Goal: Communication & Community: Answer question/provide support

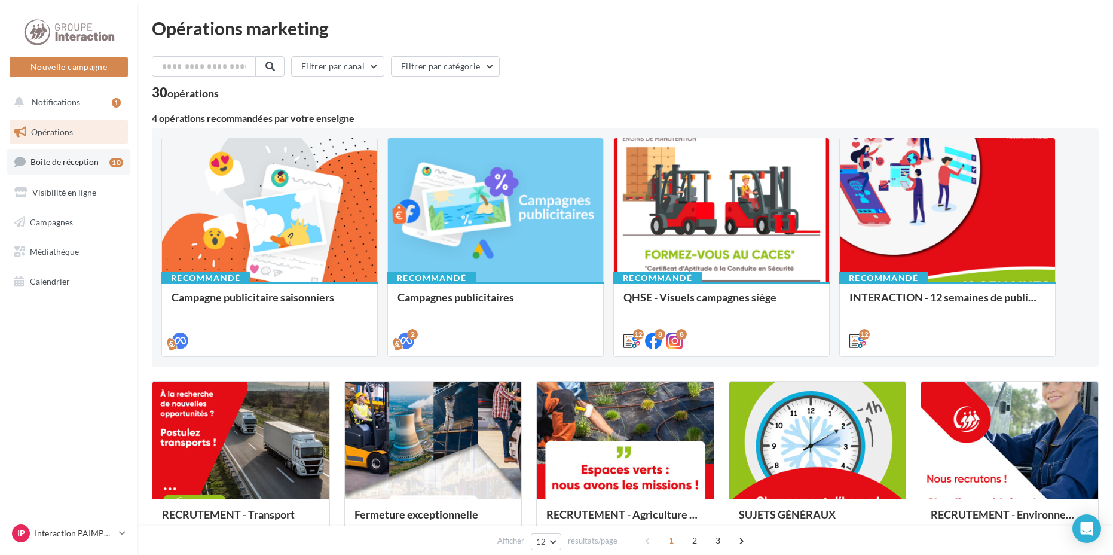
click at [84, 168] on link "Boîte de réception 10" at bounding box center [68, 162] width 123 height 26
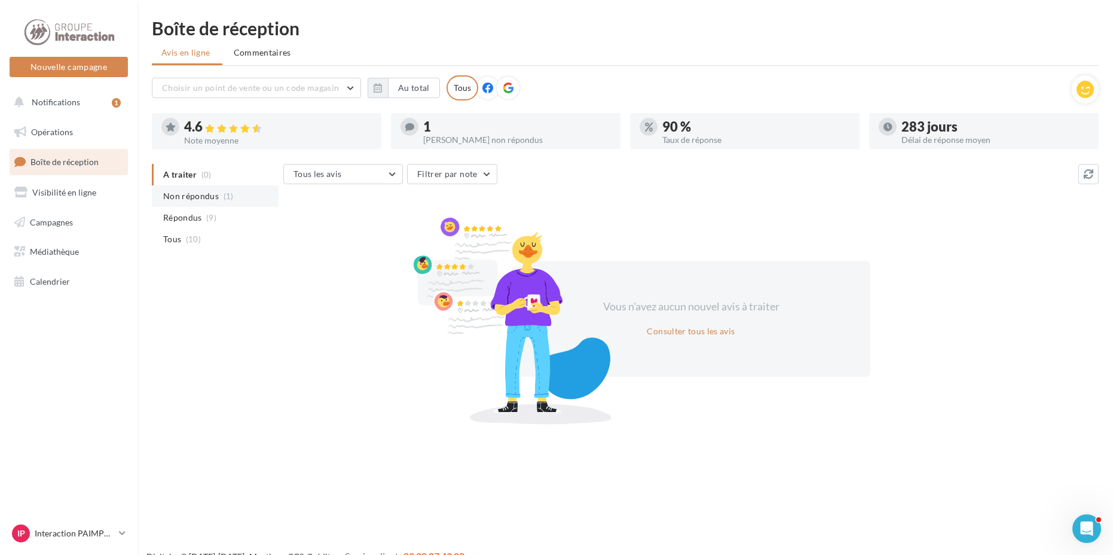
click at [216, 194] on span "Non répondus" at bounding box center [191, 196] width 56 height 12
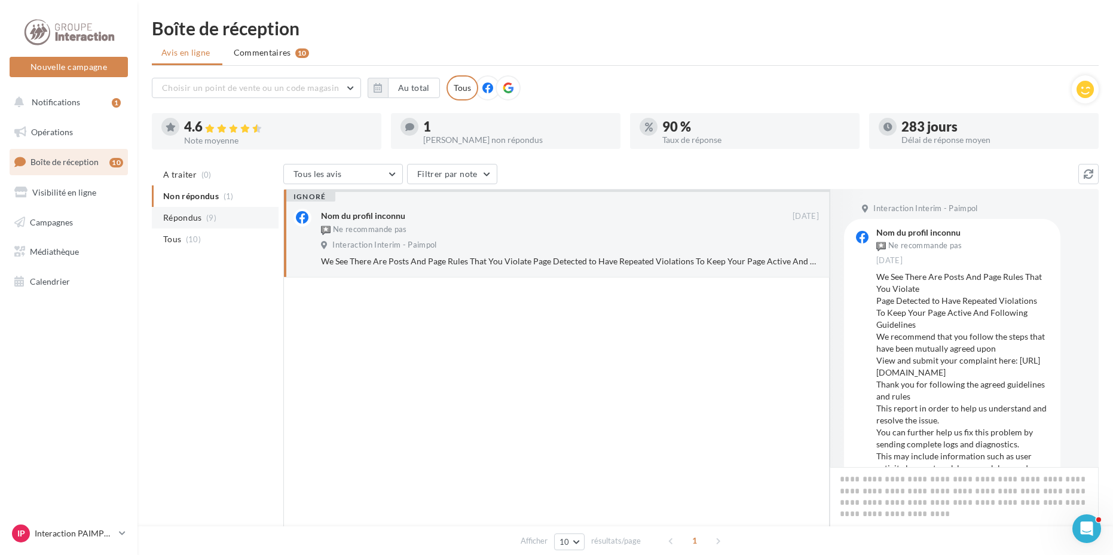
click at [181, 218] on span "Répondus" at bounding box center [182, 218] width 39 height 12
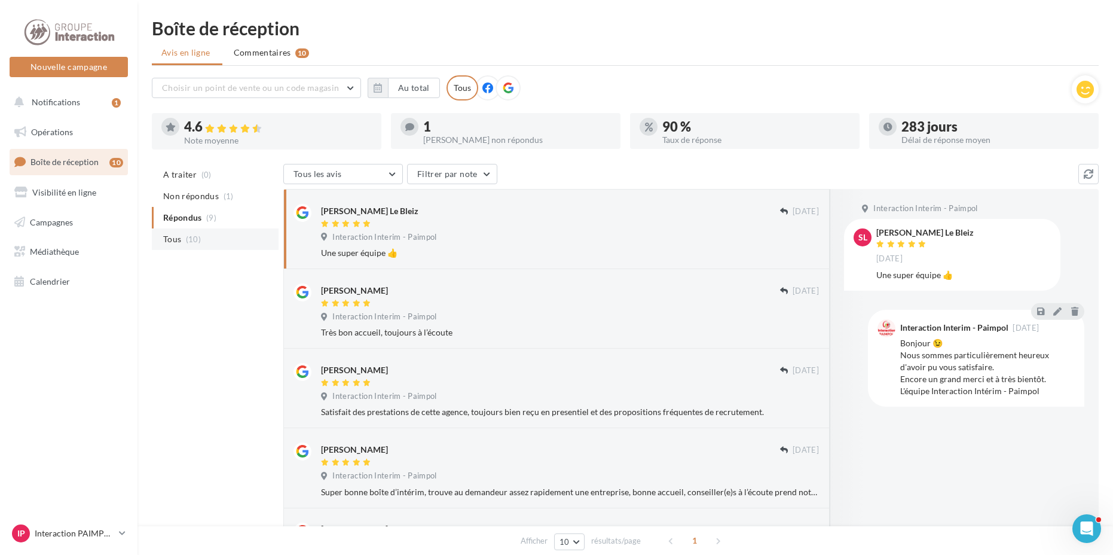
click at [178, 242] on span "Tous" at bounding box center [172, 239] width 18 height 12
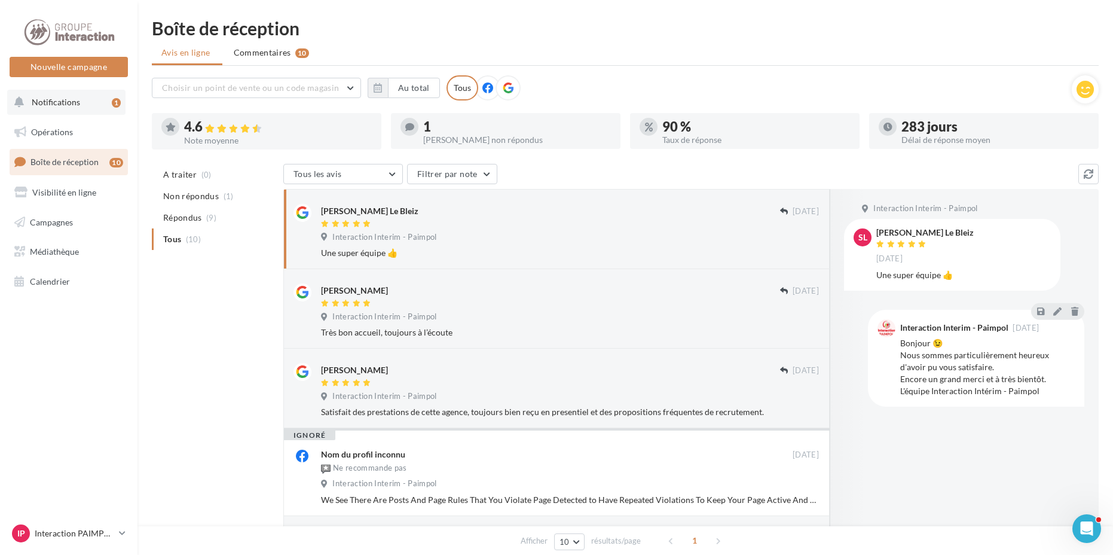
click at [48, 103] on span "Notifications" at bounding box center [56, 102] width 48 height 10
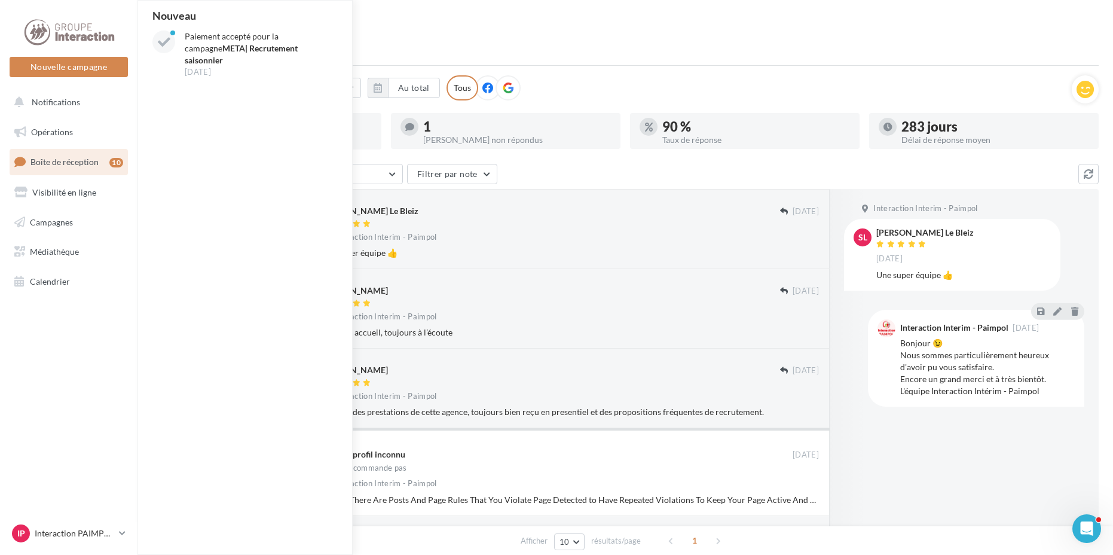
click at [722, 267] on div "[PERSON_NAME] Le Bleiz [DATE] Interaction Interim - Paimpol Une super équipe 👍" at bounding box center [556, 229] width 547 height 80
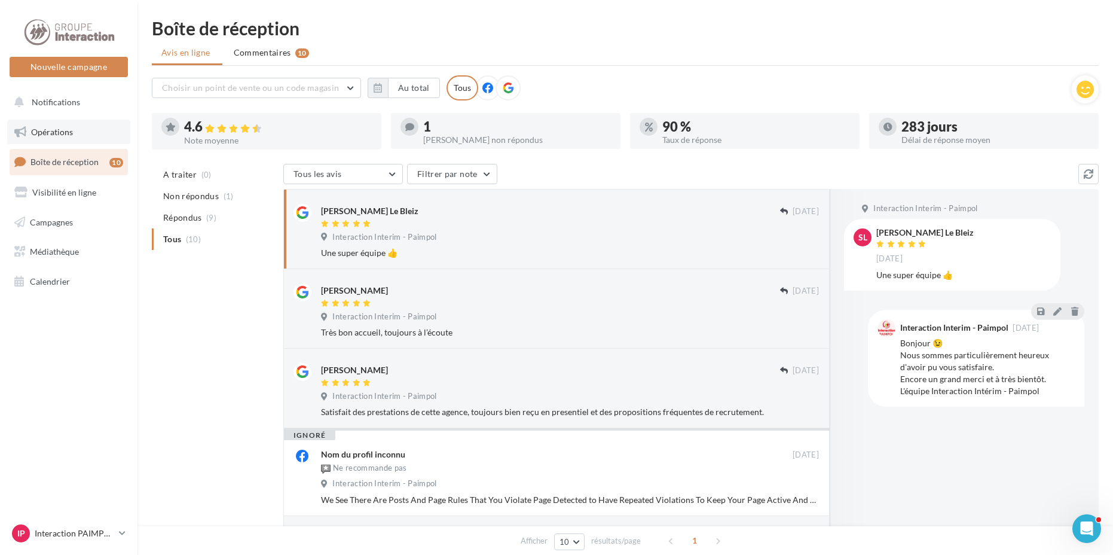
click at [62, 130] on span "Opérations" at bounding box center [52, 132] width 42 height 10
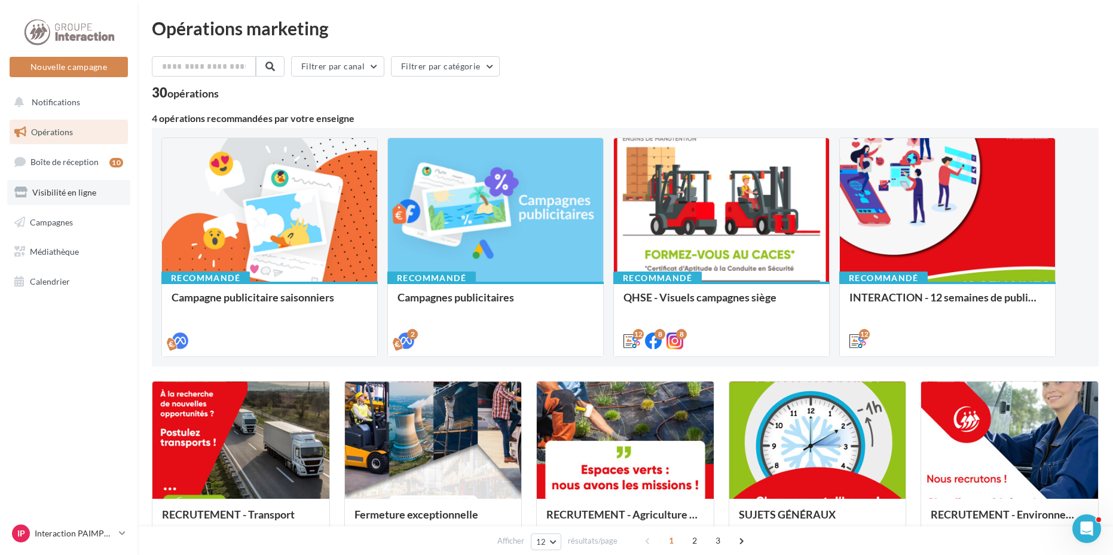
click at [73, 191] on span "Visibilité en ligne" at bounding box center [64, 192] width 64 height 10
